Goal: Transaction & Acquisition: Book appointment/travel/reservation

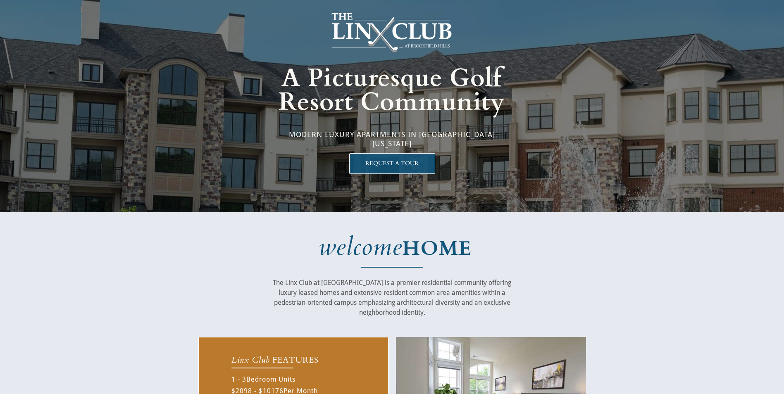
click at [391, 164] on span "REQUEST A TOUR" at bounding box center [392, 163] width 85 height 7
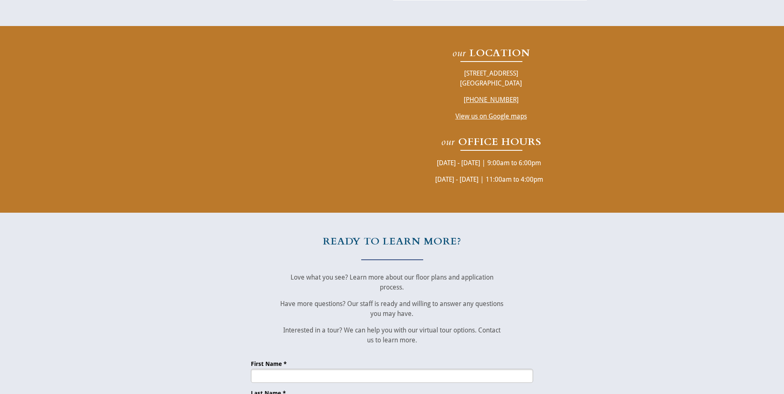
scroll to position [1555, 0]
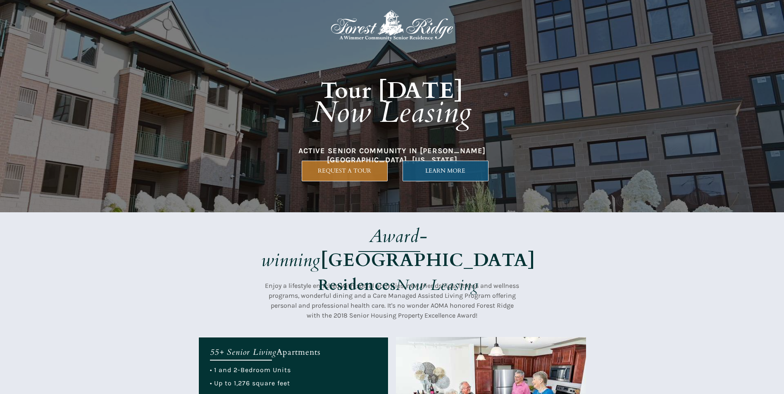
click at [439, 173] on span "LEARN MORE" at bounding box center [445, 170] width 85 height 7
